Goal: Contribute content: Contribute content

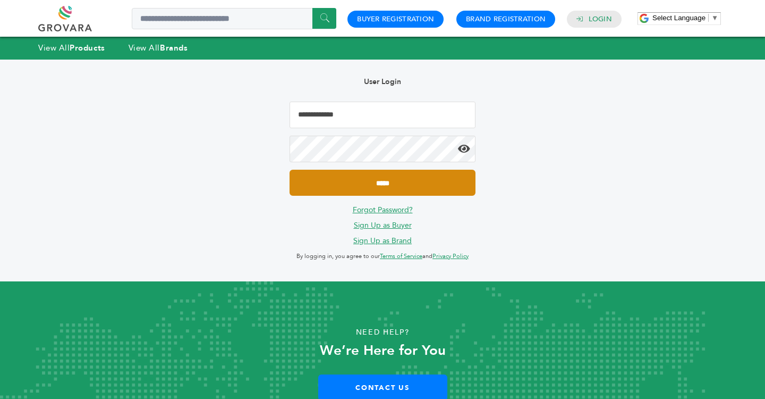
type input "**********"
click at [381, 178] on input "*****" at bounding box center [383, 183] width 186 height 26
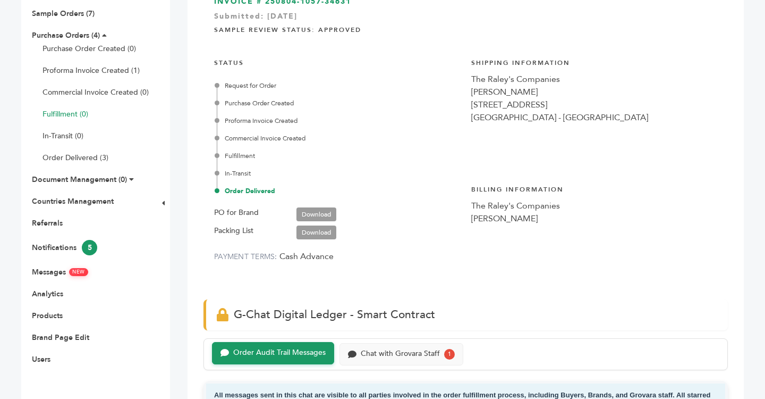
scroll to position [151, 0]
click at [57, 273] on link "Messages NEW" at bounding box center [60, 271] width 56 height 10
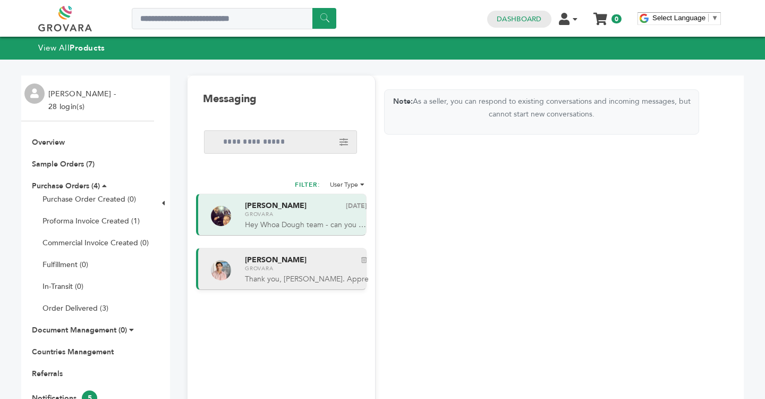
click at [321, 263] on span "[PERSON_NAME] Delete conversation [DATE]" at bounding box center [306, 259] width 122 height 7
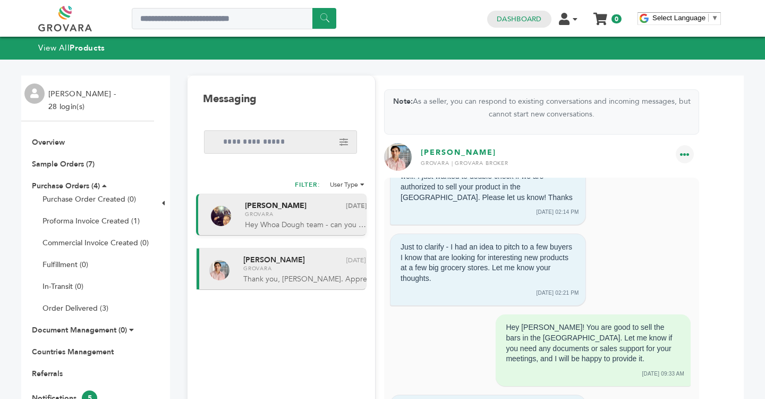
click at [302, 229] on span "Hey Whoa Dough team - can you confirm Raleys market in the USA falls under our …" at bounding box center [306, 225] width 123 height 11
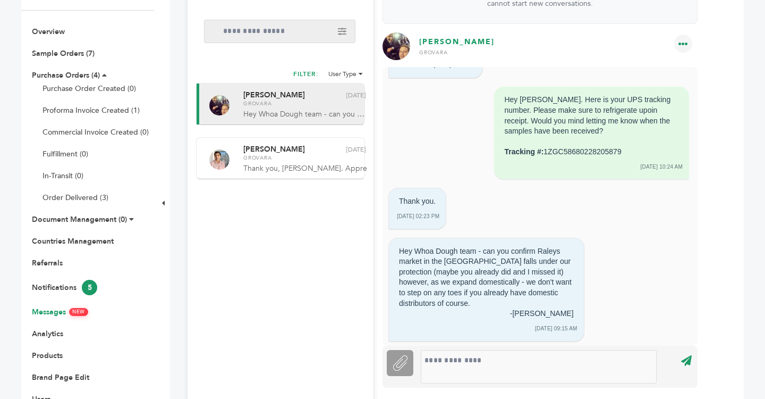
scroll to position [414, 0]
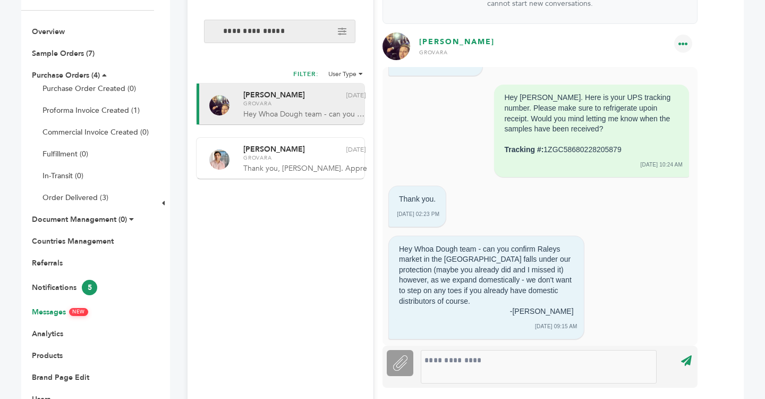
click at [284, 36] on input "Search messages" at bounding box center [280, 31] width 152 height 23
type input "****"
click at [188, 43] on input "******" at bounding box center [200, 53] width 24 height 21
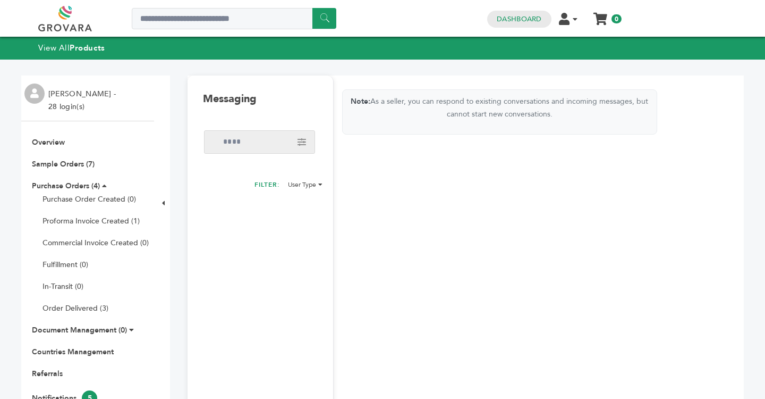
click at [81, 57] on div "View All Products" at bounding box center [382, 48] width 765 height 22
click at [72, 162] on link "Sample Orders (7)" at bounding box center [63, 164] width 63 height 10
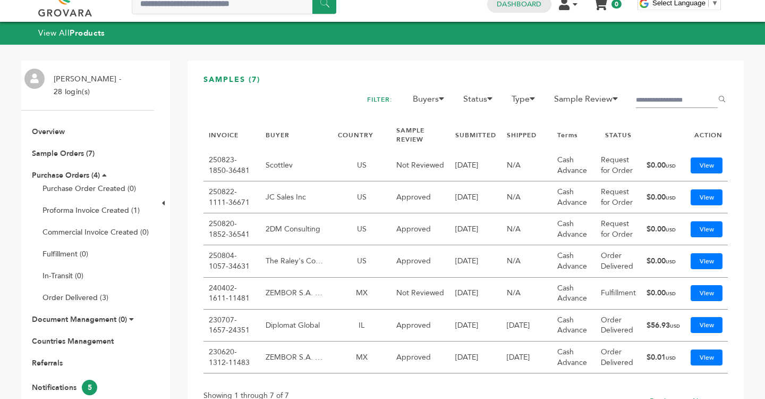
scroll to position [17, 0]
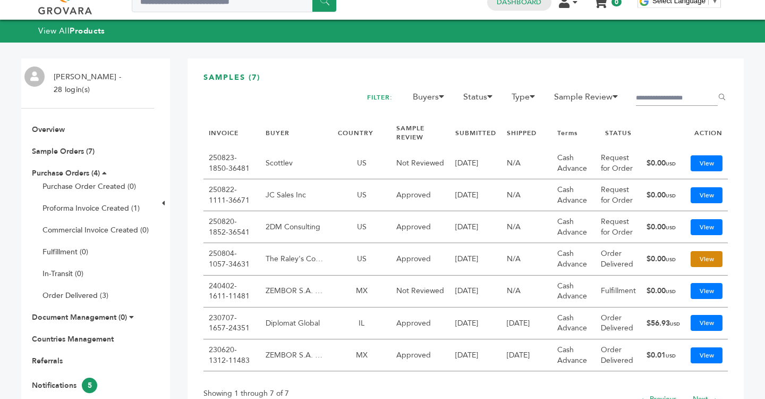
click at [711, 257] on link "View" at bounding box center [707, 259] width 32 height 16
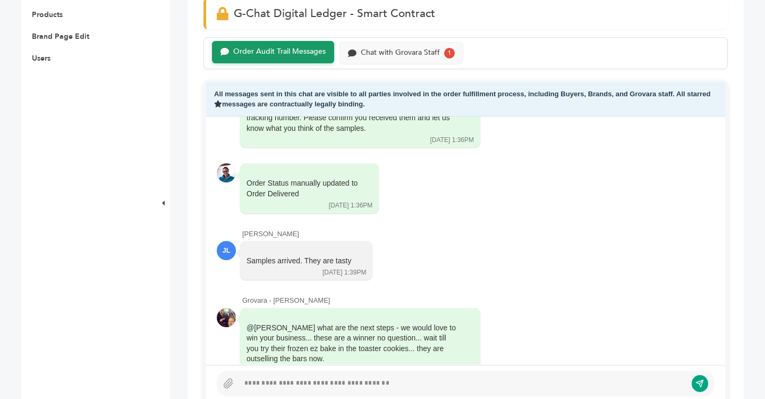
scroll to position [1126, 0]
click at [302, 382] on div at bounding box center [463, 383] width 448 height 13
paste div
click at [703, 375] on button "submit" at bounding box center [701, 383] width 18 height 18
click at [245, 379] on div "**********" at bounding box center [463, 383] width 448 height 13
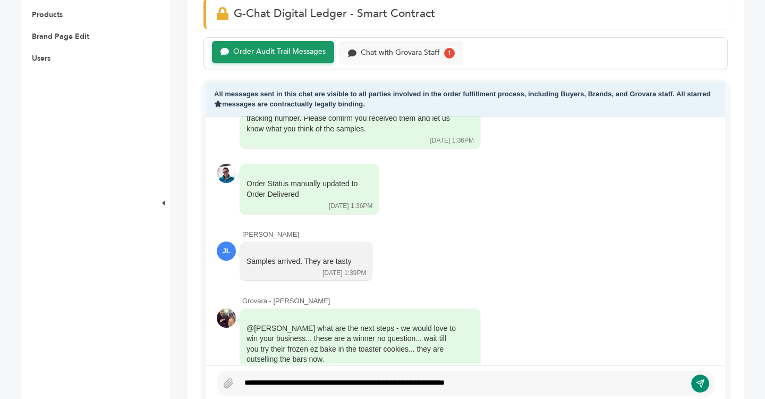
click at [696, 383] on icon "submit" at bounding box center [700, 382] width 9 height 9
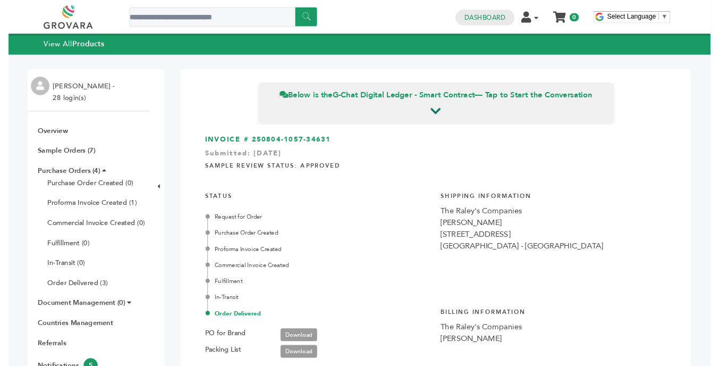
scroll to position [1192, 0]
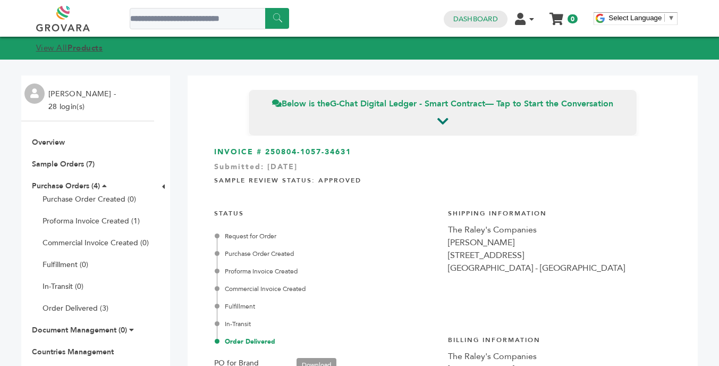
click at [68, 47] on link "View All Products" at bounding box center [69, 48] width 67 height 11
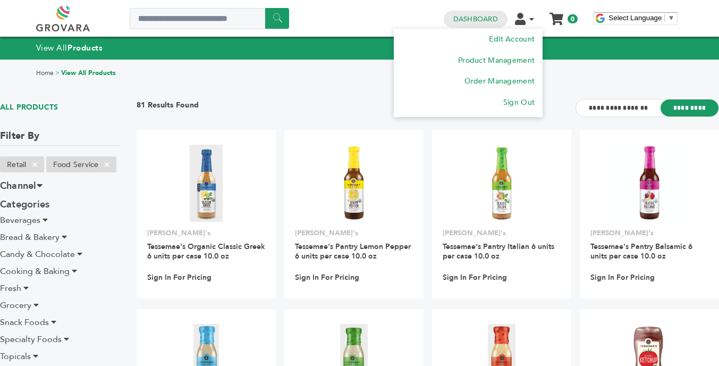
click at [528, 22] on li "Edit Account Product Management Order Management Sign Out" at bounding box center [529, 18] width 28 height 10
click at [490, 58] on link "Product Management" at bounding box center [495, 60] width 79 height 10
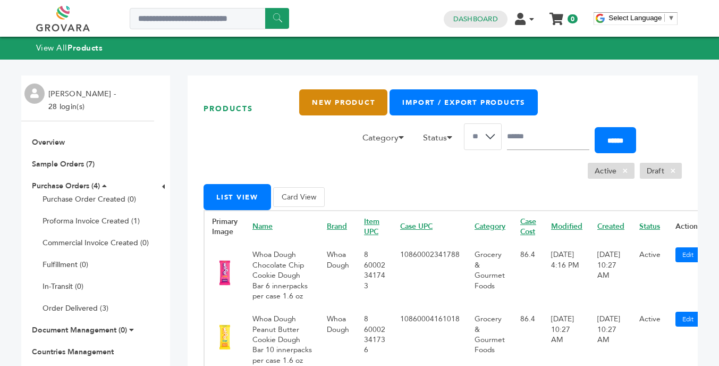
click at [351, 104] on link "New Product" at bounding box center [343, 102] width 88 height 26
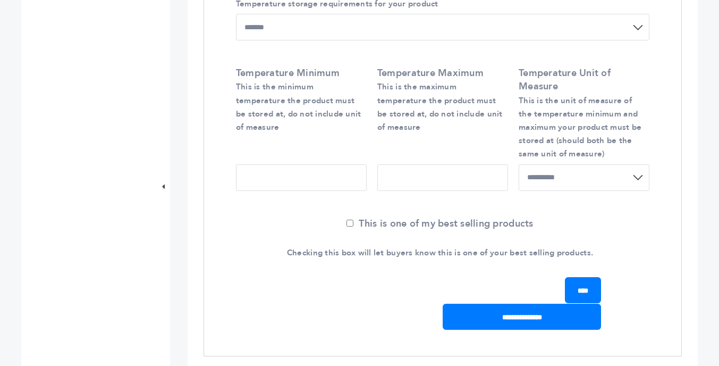
scroll to position [906, 0]
